Goal: Navigation & Orientation: Find specific page/section

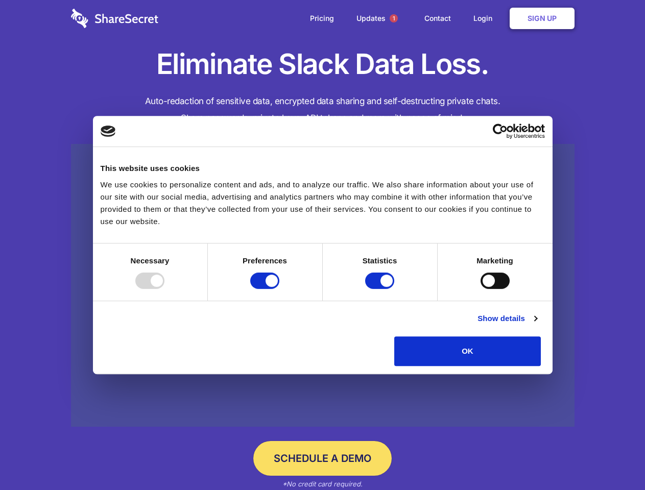
click at [164, 289] on div at bounding box center [149, 281] width 29 height 16
click at [279, 289] on input "Preferences" at bounding box center [264, 281] width 29 height 16
checkbox input "false"
click at [381, 289] on input "Statistics" at bounding box center [379, 281] width 29 height 16
checkbox input "false"
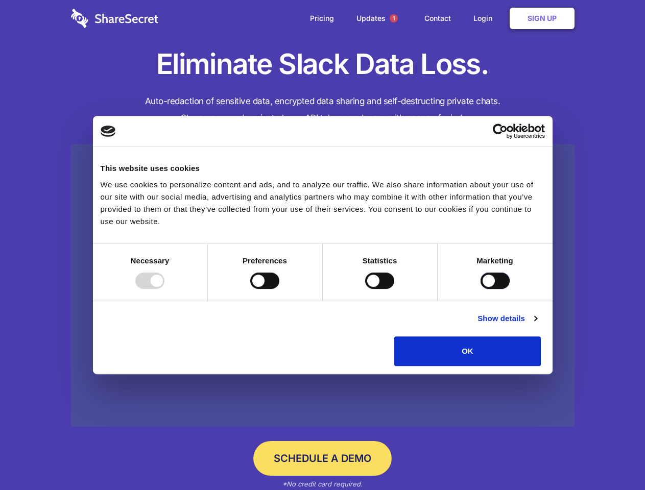
click at [480, 289] on input "Marketing" at bounding box center [494, 281] width 29 height 16
checkbox input "true"
click at [536, 325] on link "Show details" at bounding box center [506, 318] width 59 height 12
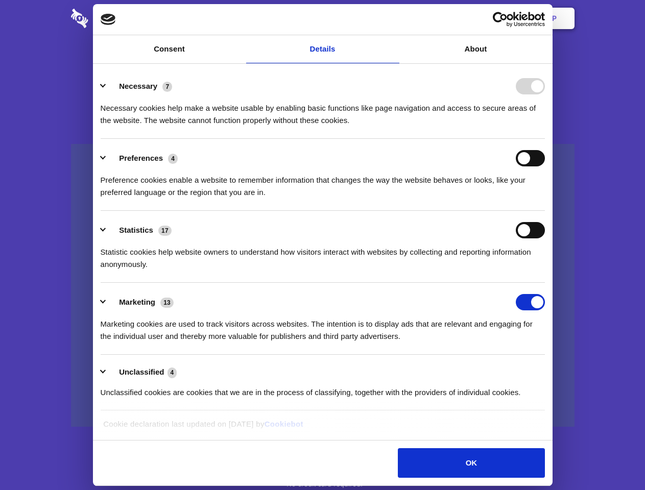
click at [545, 139] on li "Necessary 7 Necessary cookies help make a website usable by enabling basic func…" at bounding box center [323, 103] width 444 height 72
click at [393, 18] on span "1" at bounding box center [393, 18] width 8 height 8
